Goal: Check status: Check status

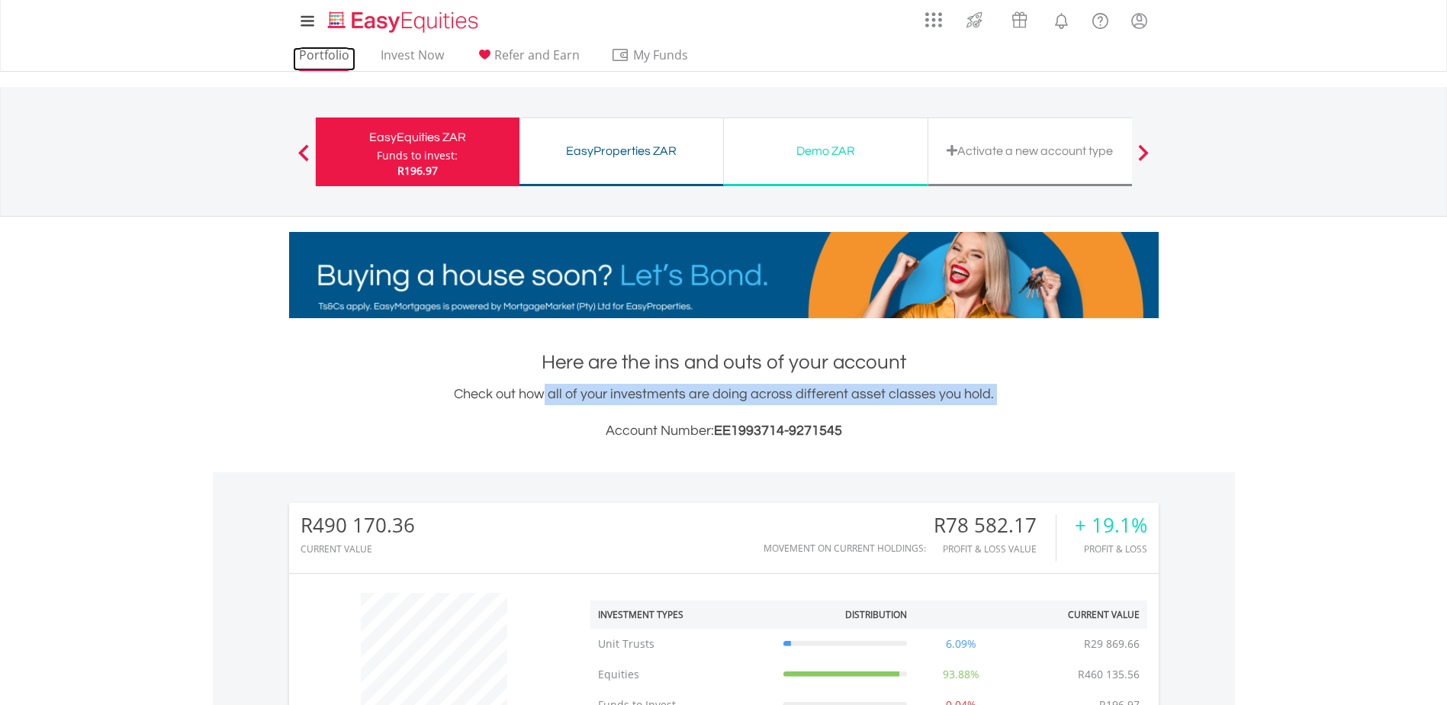
click at [339, 58] on link "Portfolio" at bounding box center [324, 59] width 63 height 24
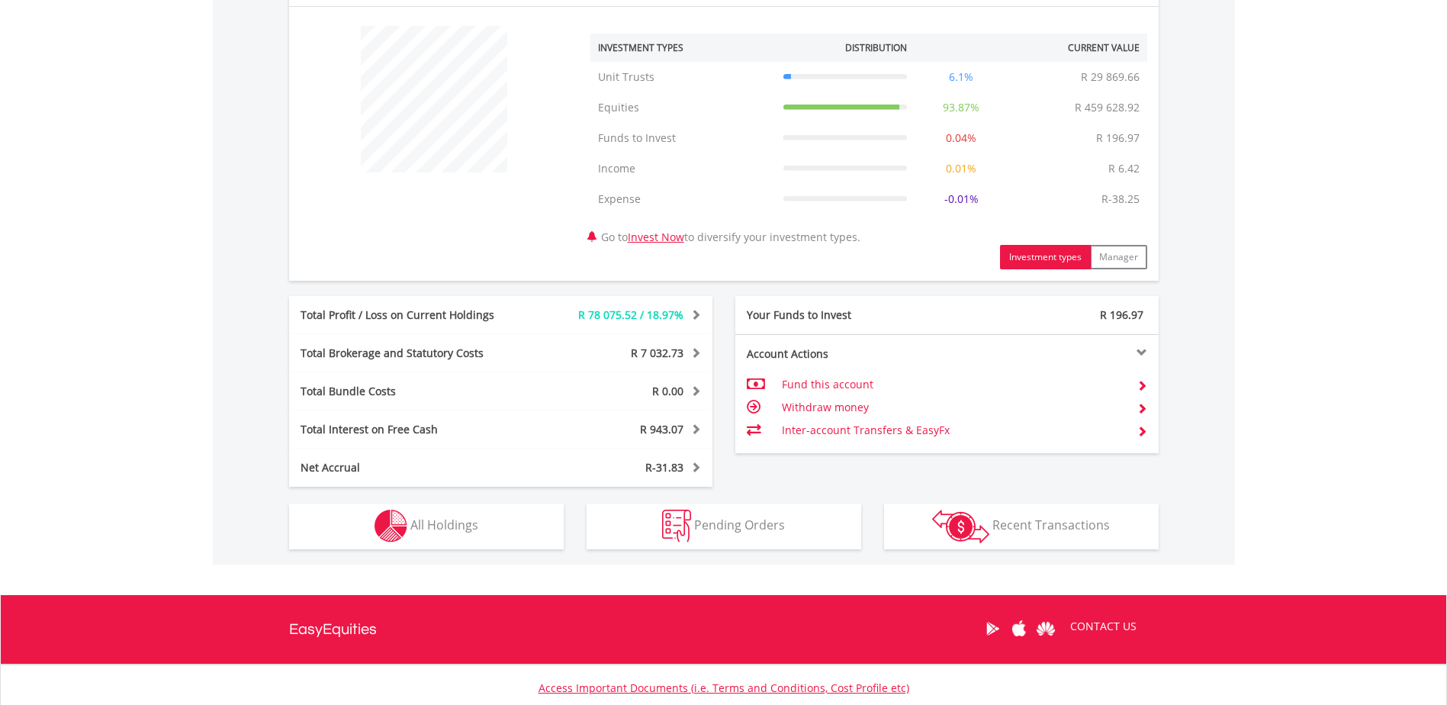
scroll to position [583, 0]
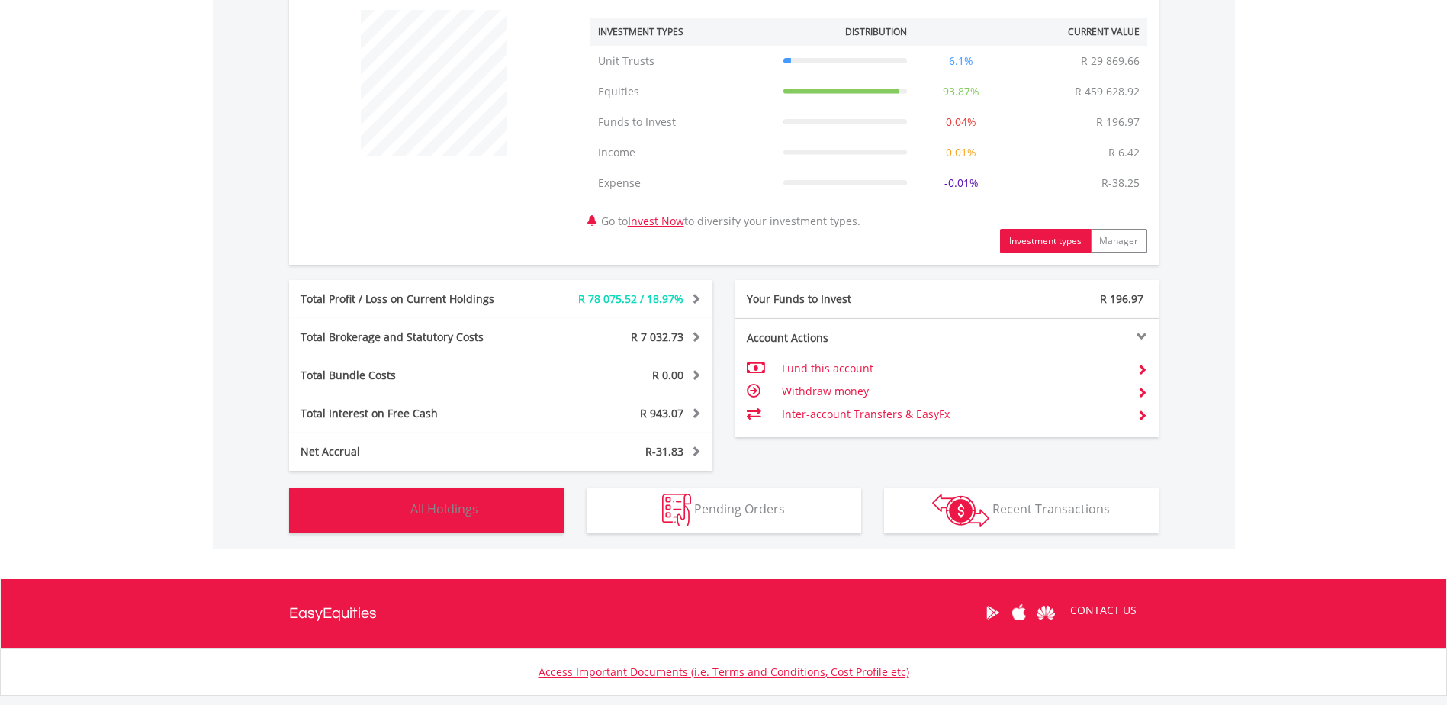
click at [408, 512] on button "Holdings All Holdings" at bounding box center [426, 510] width 275 height 46
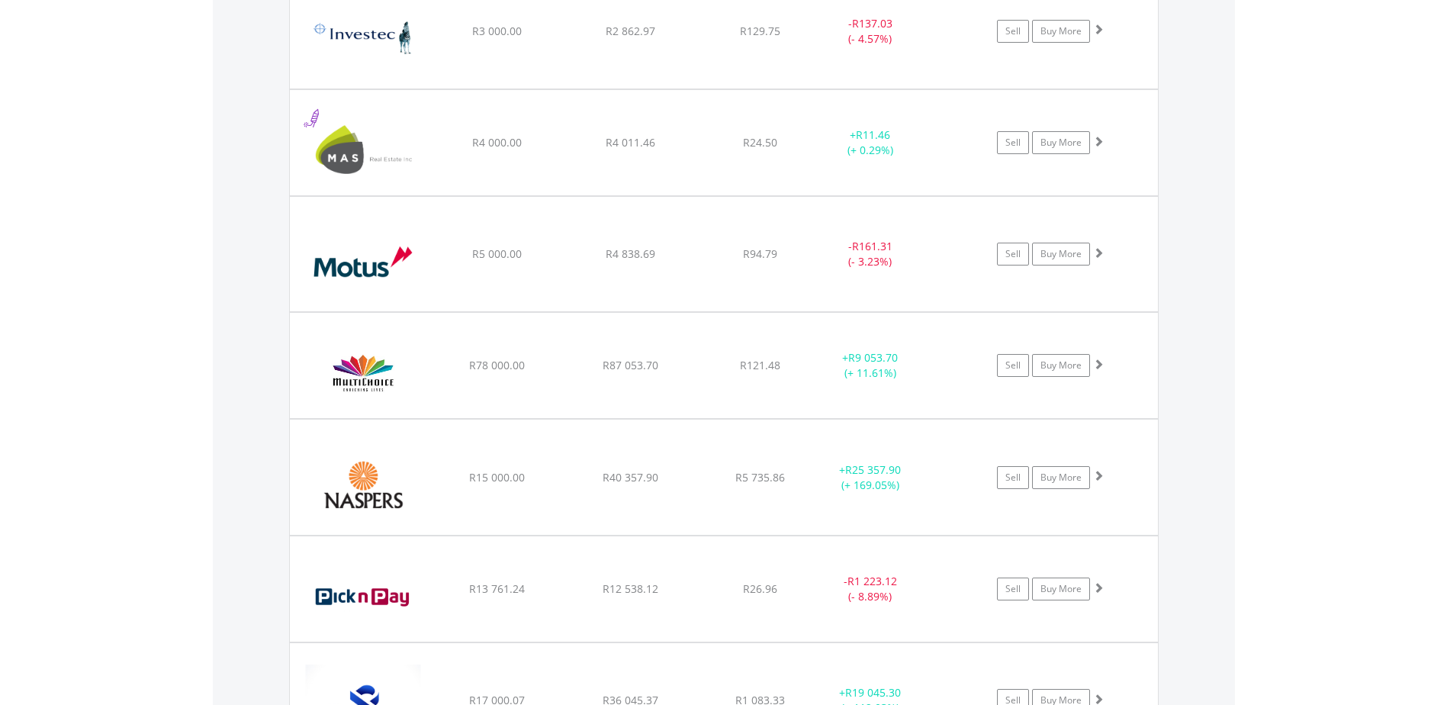
scroll to position [0, 0]
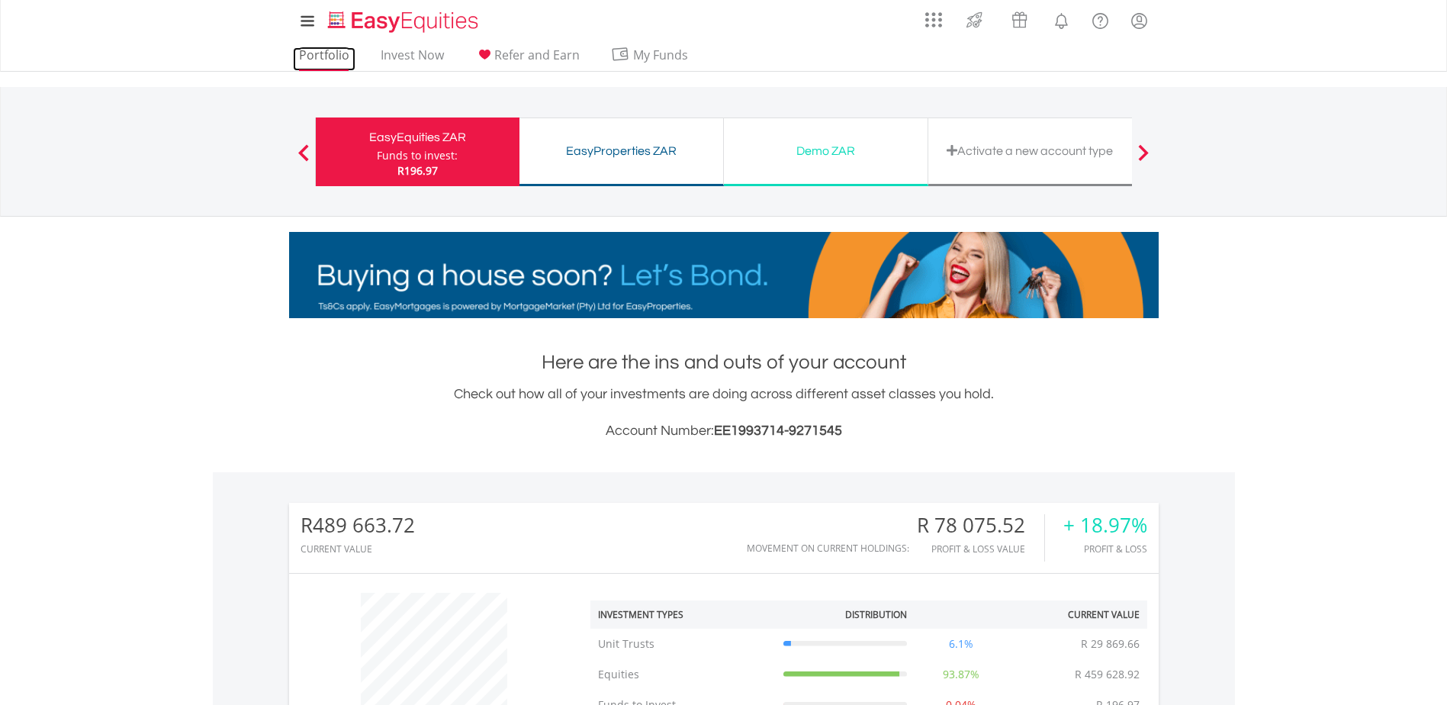
click at [333, 59] on link "Portfolio" at bounding box center [324, 59] width 63 height 24
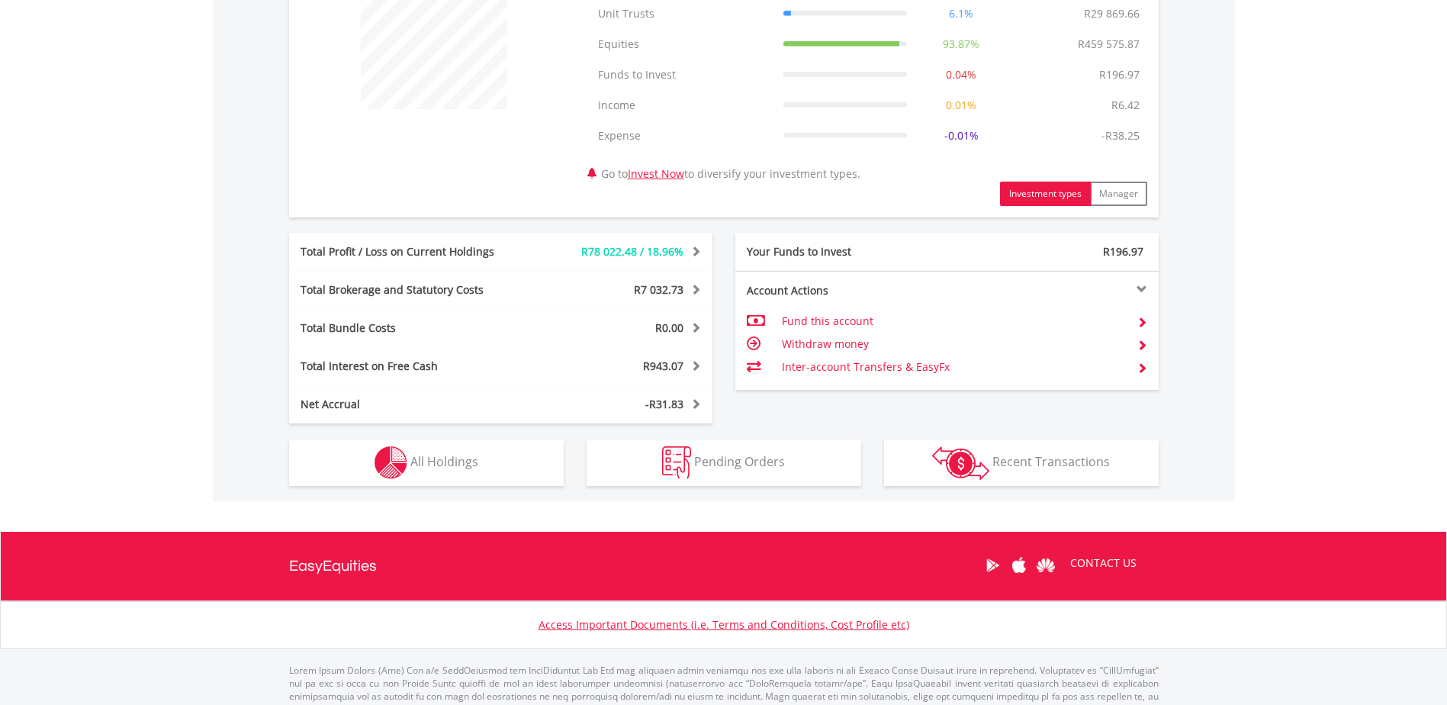
scroll to position [674, 0]
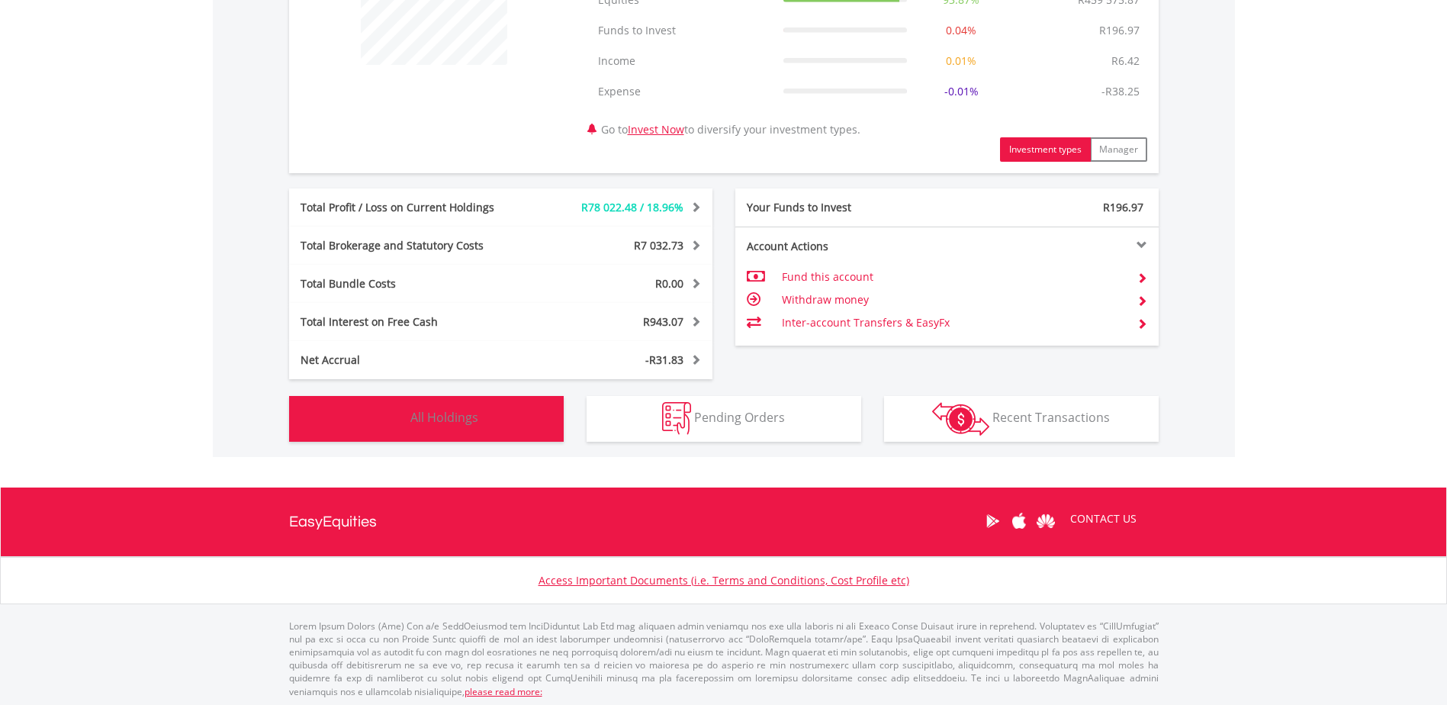
click at [426, 438] on button "Holdings All Holdings" at bounding box center [426, 419] width 275 height 46
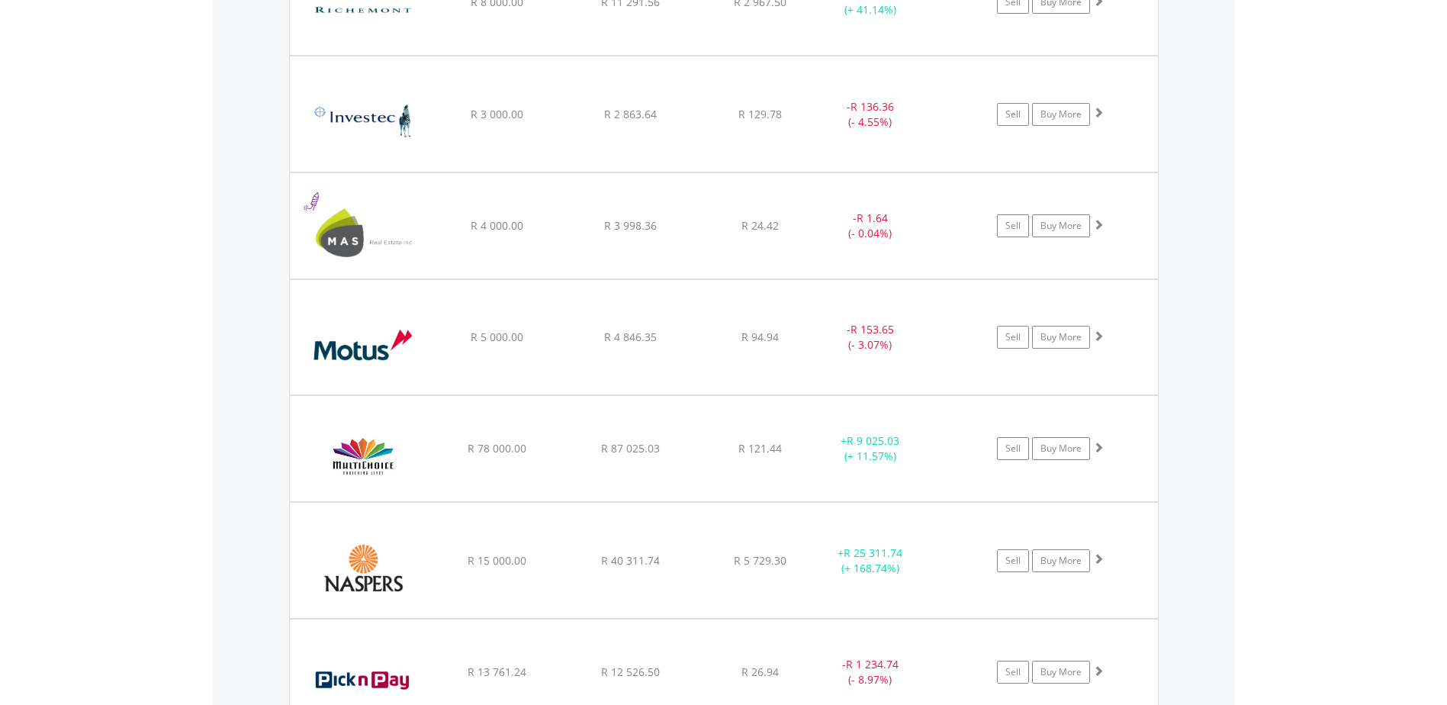
scroll to position [2167, 0]
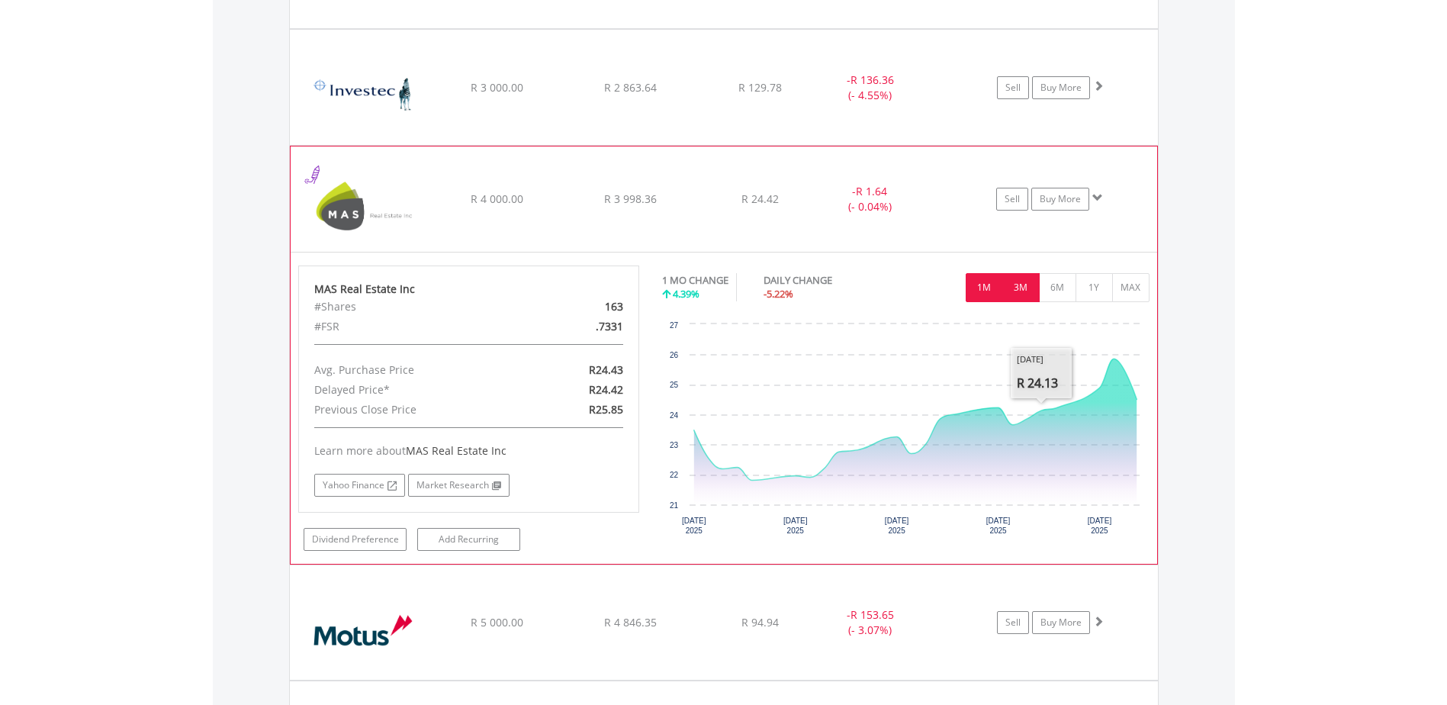
click at [1026, 297] on button "3M" at bounding box center [1020, 287] width 37 height 29
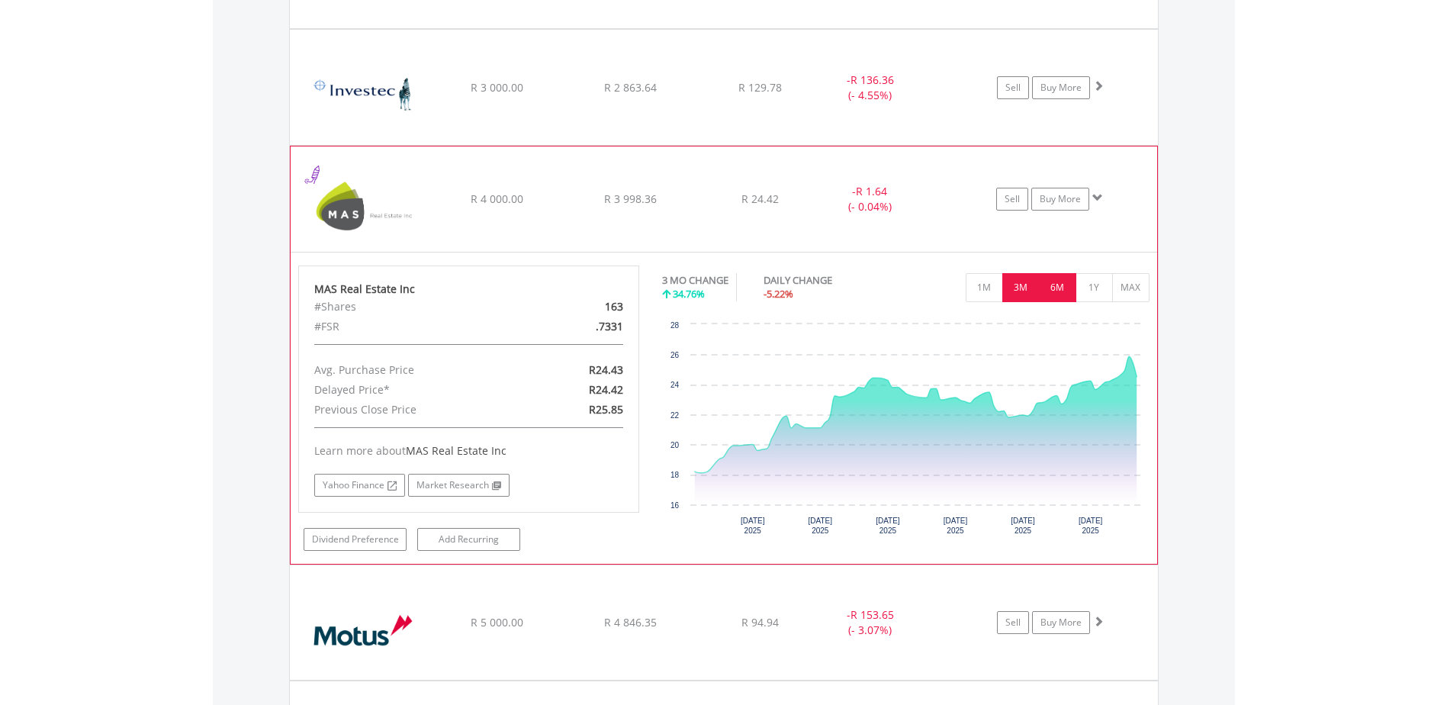
click at [1059, 276] on button "6M" at bounding box center [1057, 287] width 37 height 29
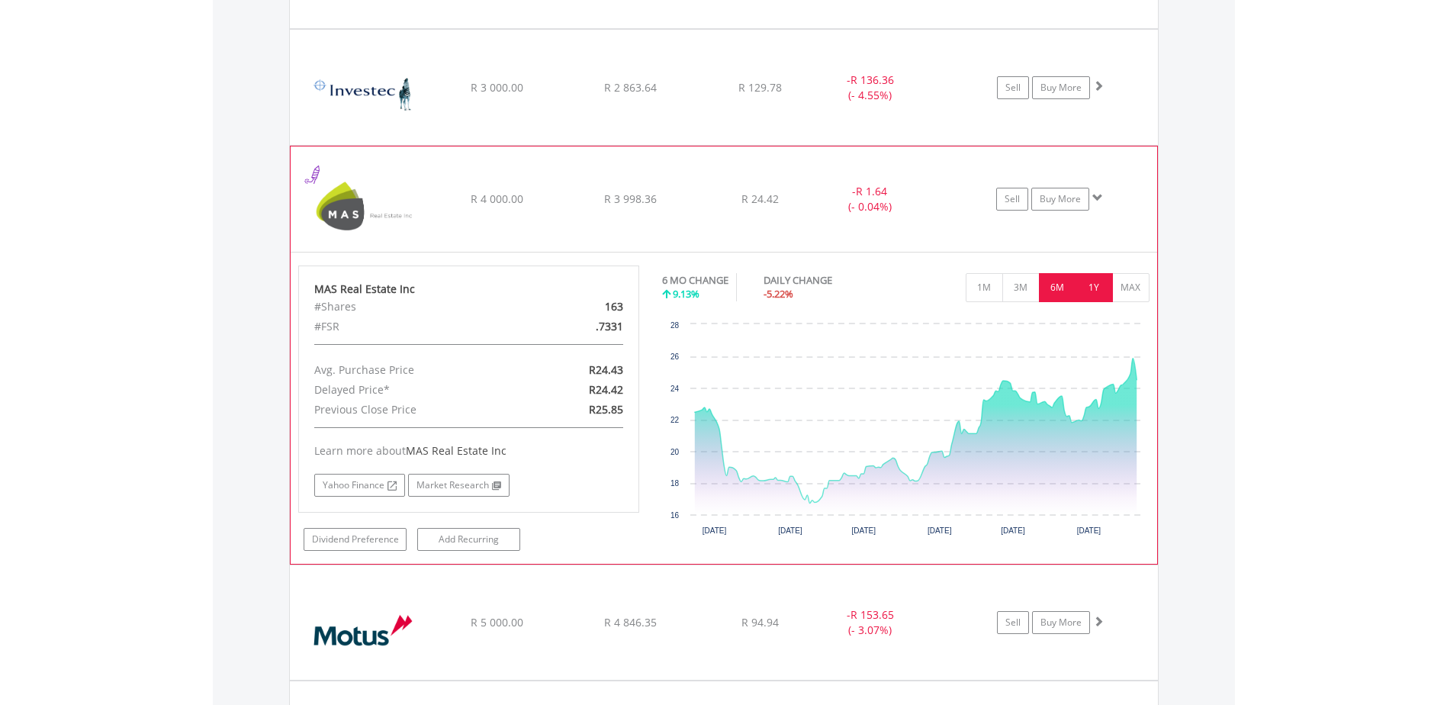
click at [1100, 294] on button "1Y" at bounding box center [1093, 287] width 37 height 29
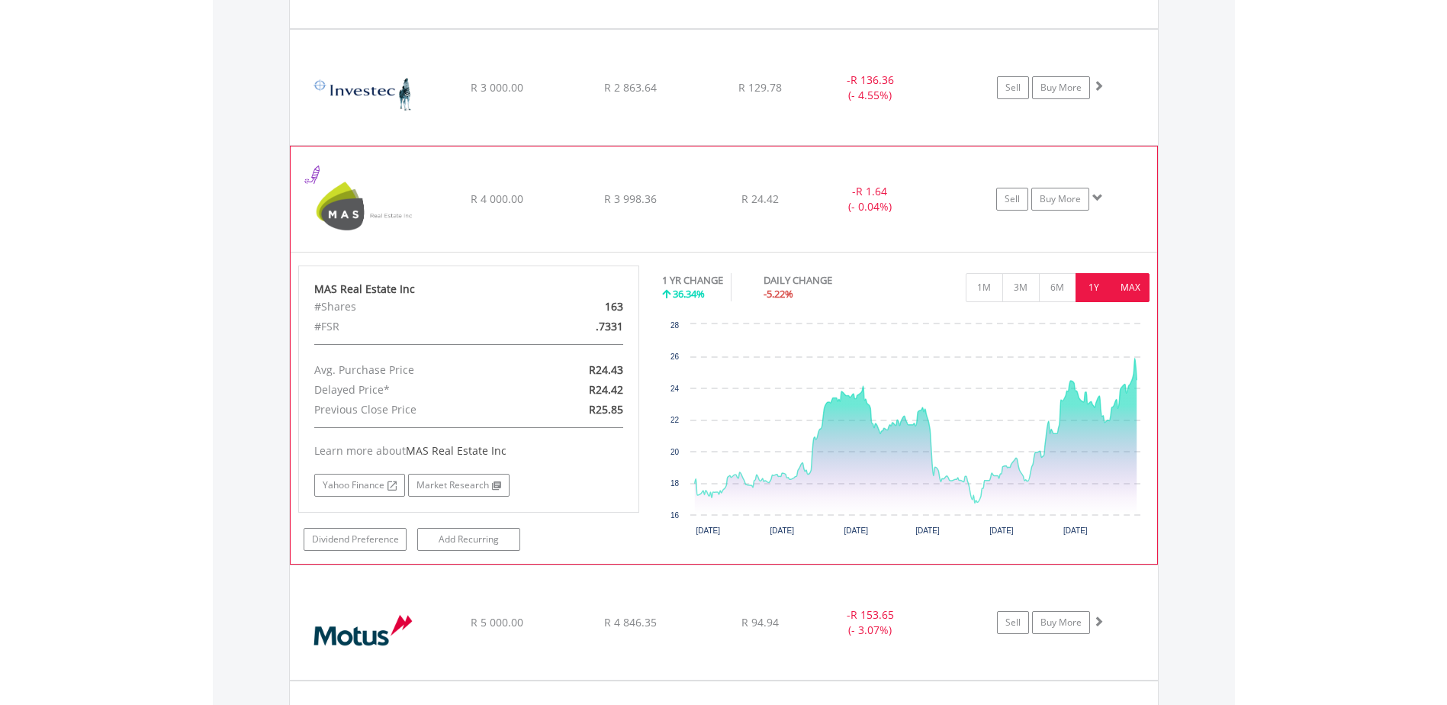
click at [1131, 296] on button "MAX" at bounding box center [1130, 287] width 37 height 29
